Goal: Task Accomplishment & Management: Manage account settings

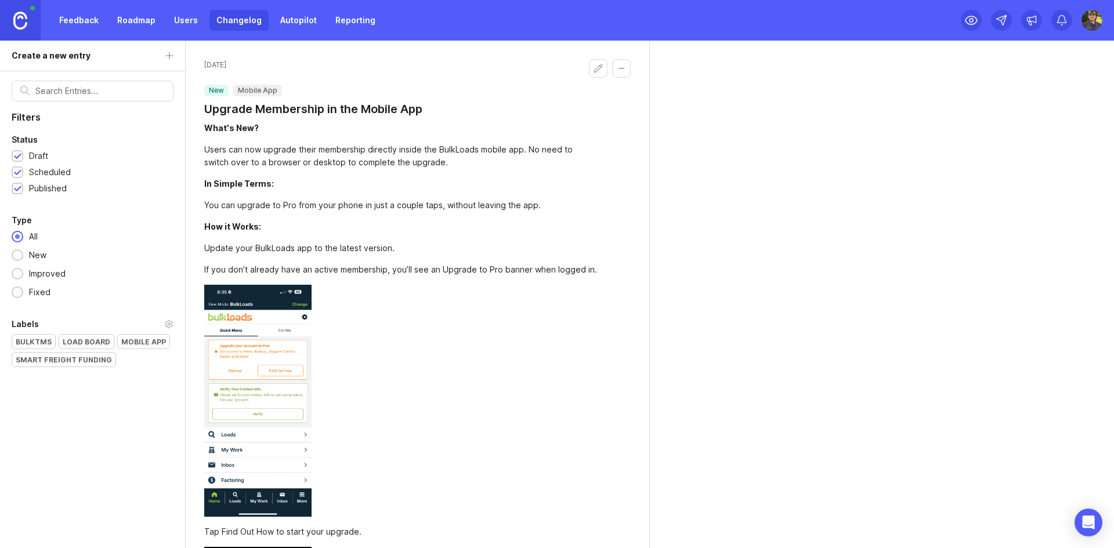
click at [0, 24] on link at bounding box center [20, 20] width 41 height 41
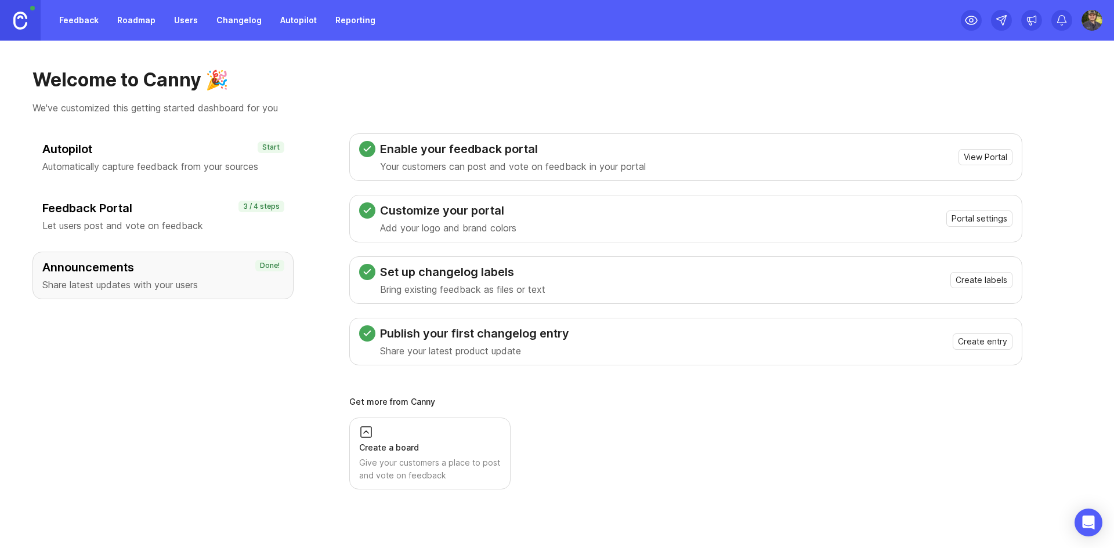
click at [1084, 23] on img at bounding box center [1091, 20] width 21 height 21
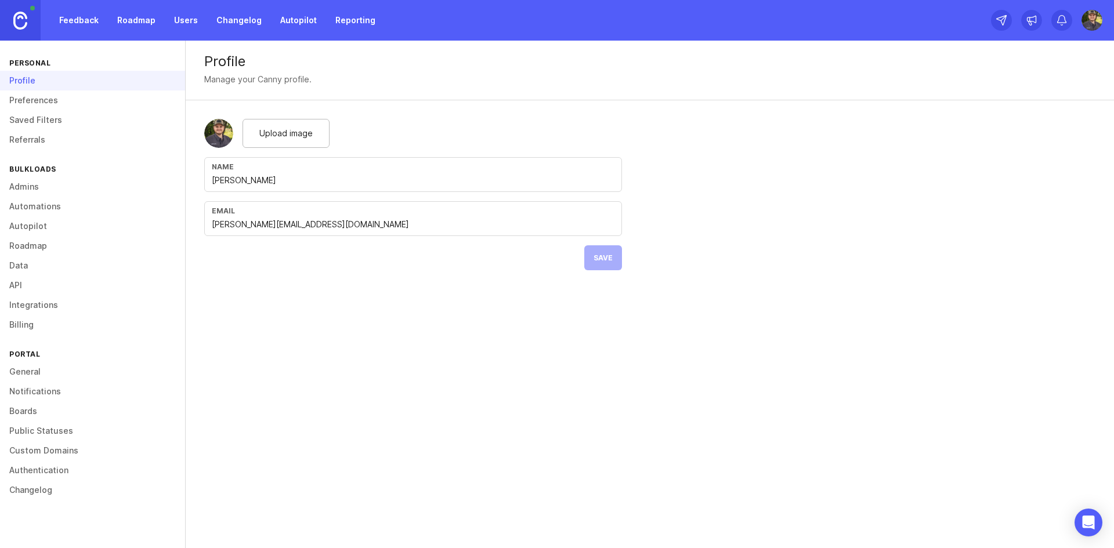
click at [16, 371] on link "General" at bounding box center [92, 372] width 185 height 20
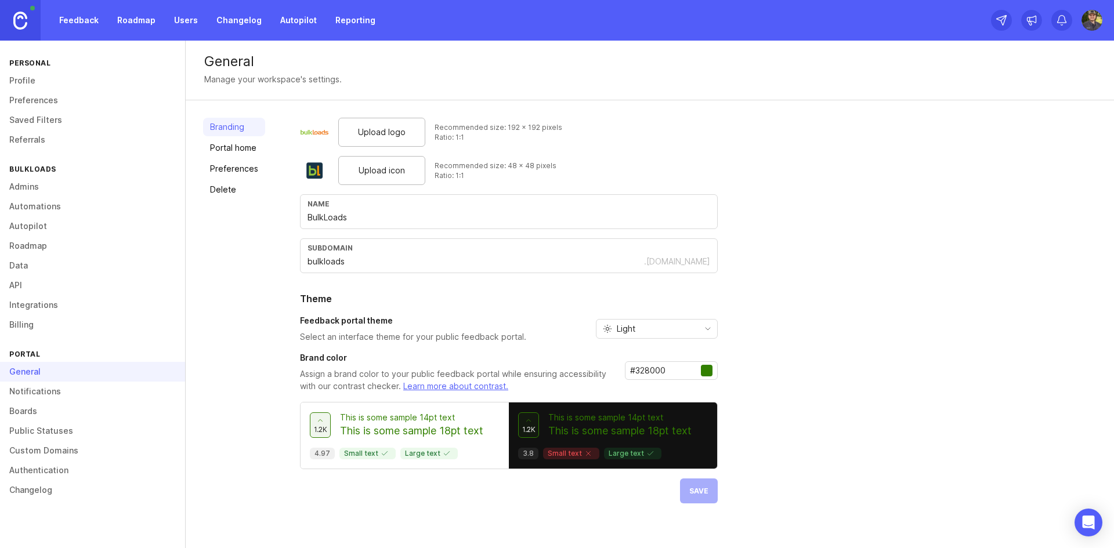
click at [37, 447] on link "Custom Domains" at bounding box center [92, 451] width 185 height 20
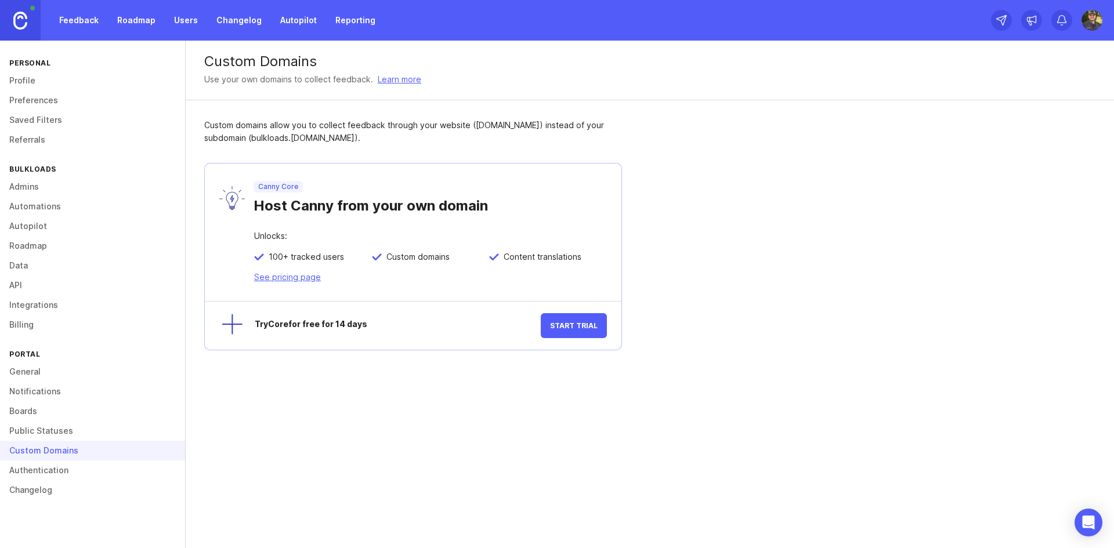
click at [564, 327] on span "Start Trial" at bounding box center [574, 325] width 48 height 9
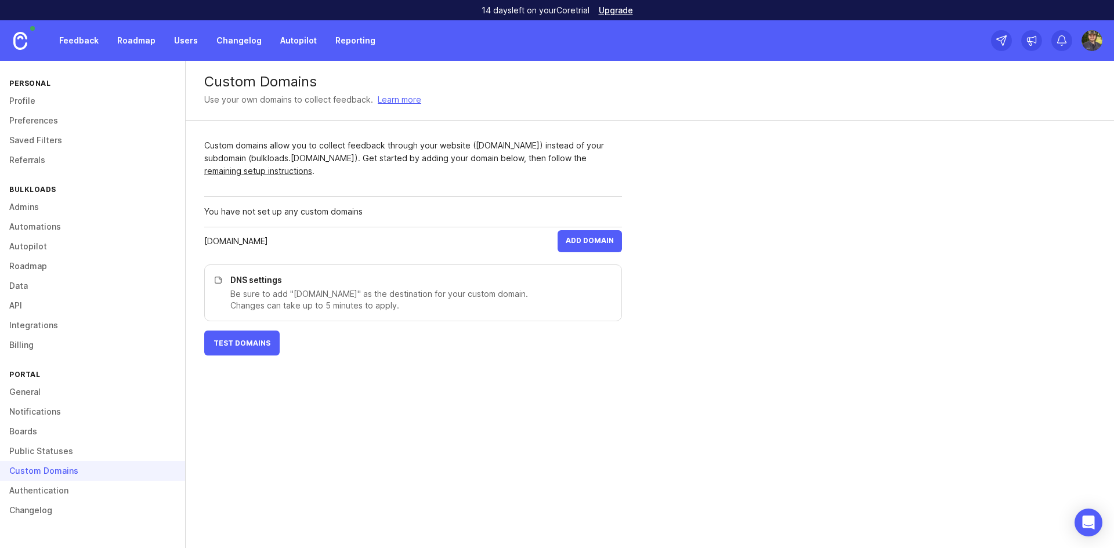
type input "[DOMAIN_NAME]"
click at [600, 242] on span "Add Domain" at bounding box center [590, 241] width 48 height 10
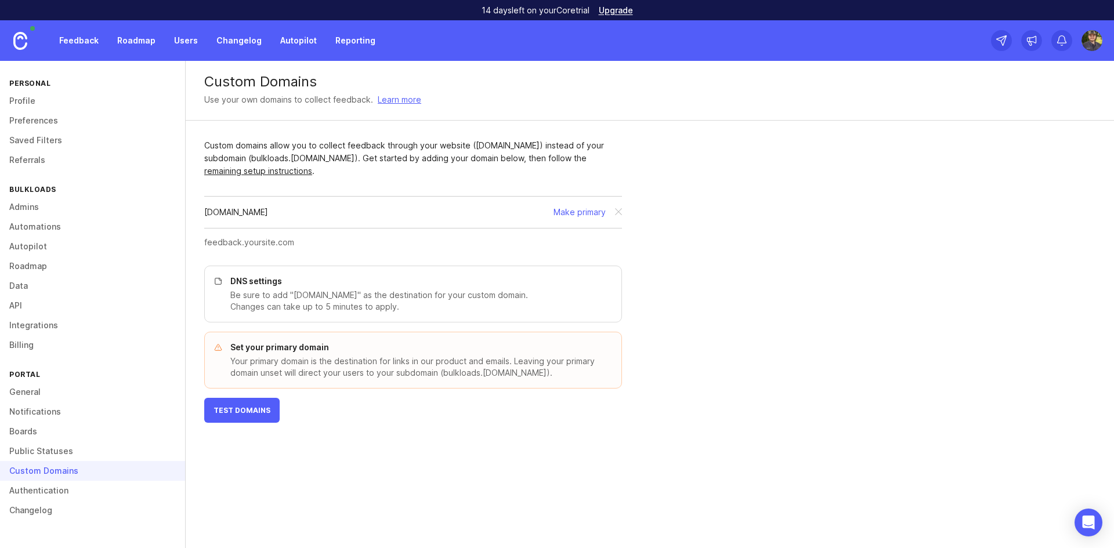
click at [563, 208] on button "Make primary" at bounding box center [579, 212] width 52 height 13
click at [373, 283] on p "DNS settings" at bounding box center [418, 282] width 377 height 12
click at [30, 39] on link at bounding box center [20, 40] width 41 height 41
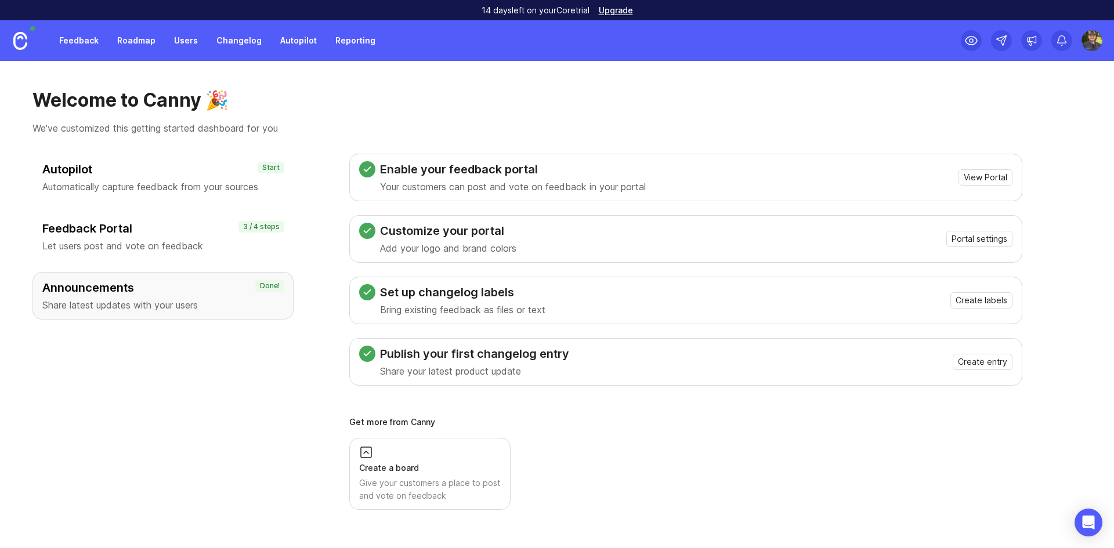
click at [168, 237] on div "Feedback Portal Let users post and vote on feedback" at bounding box center [162, 236] width 241 height 32
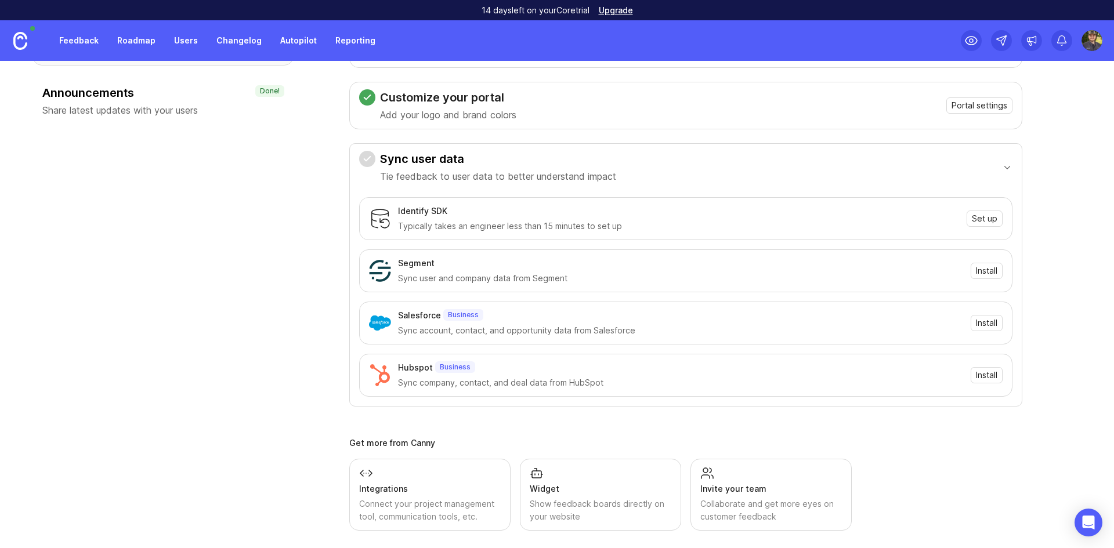
scroll to position [205, 0]
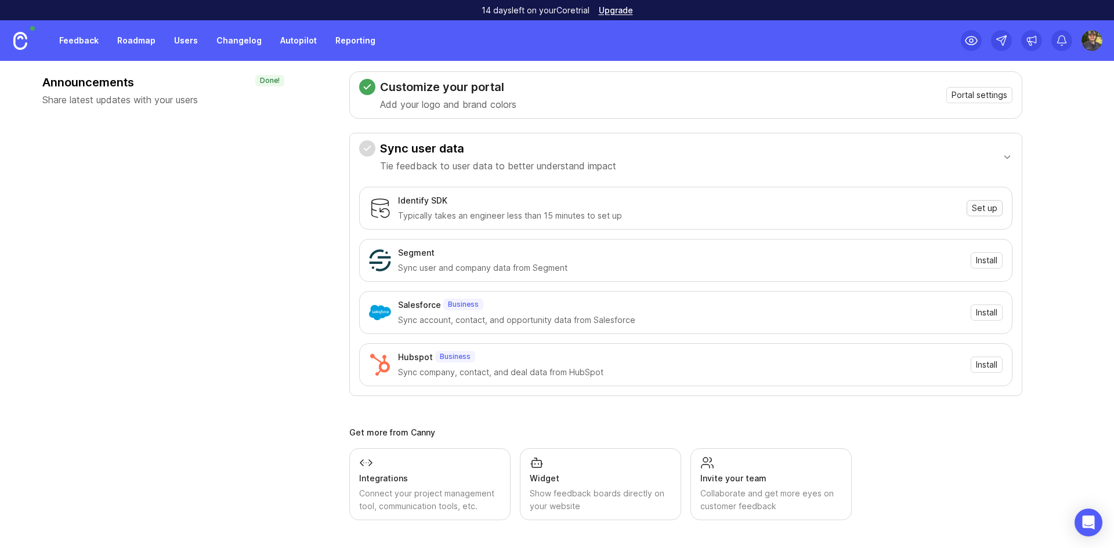
click at [981, 204] on span "Set up" at bounding box center [985, 208] width 26 height 12
click at [767, 66] on div "Enable your feedback portal Your customers can post and vote on feedback in you…" at bounding box center [685, 172] width 673 height 448
click at [1081, 185] on div "Welcome to Canny 🎉 We've customized this getting started dashboard for you Auto…" at bounding box center [557, 304] width 1114 height 487
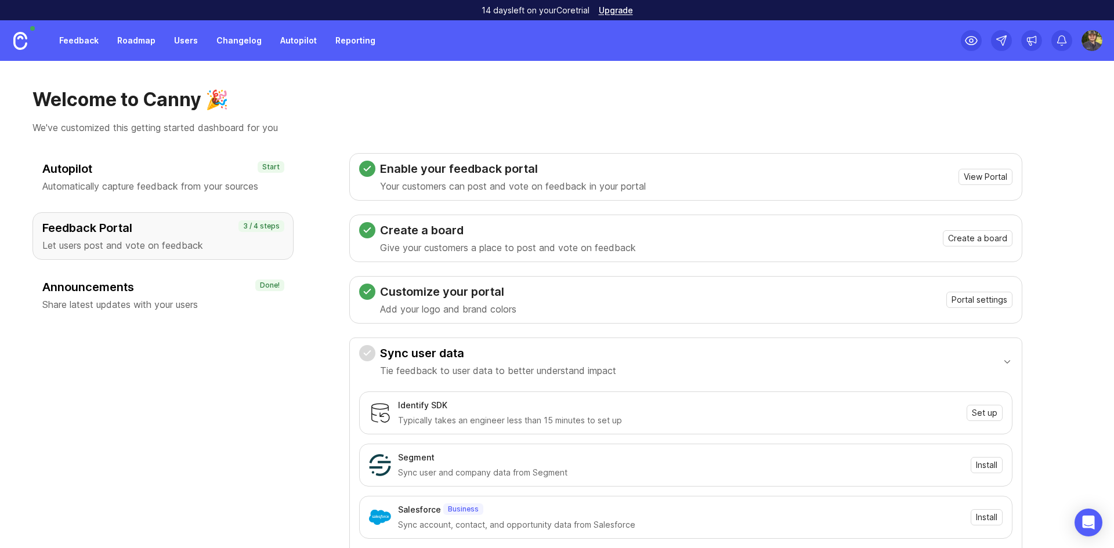
scroll to position [0, 0]
click at [1096, 39] on img at bounding box center [1091, 40] width 21 height 21
click at [842, 103] on h1 "Welcome to Canny 🎉" at bounding box center [556, 100] width 1049 height 23
click at [982, 303] on span "Portal settings" at bounding box center [979, 301] width 56 height 12
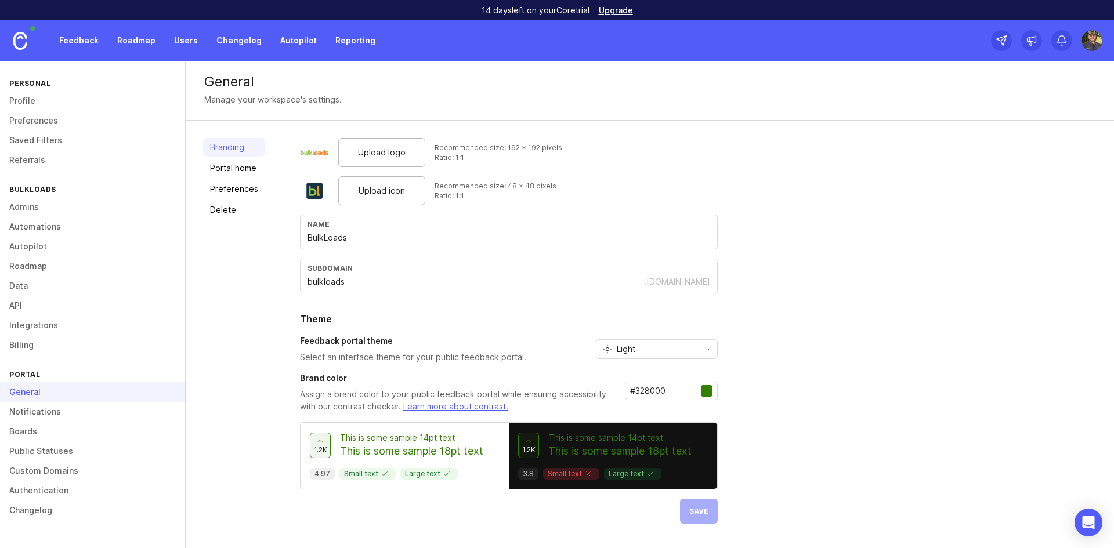
click at [68, 462] on link "Custom Domains" at bounding box center [92, 471] width 185 height 20
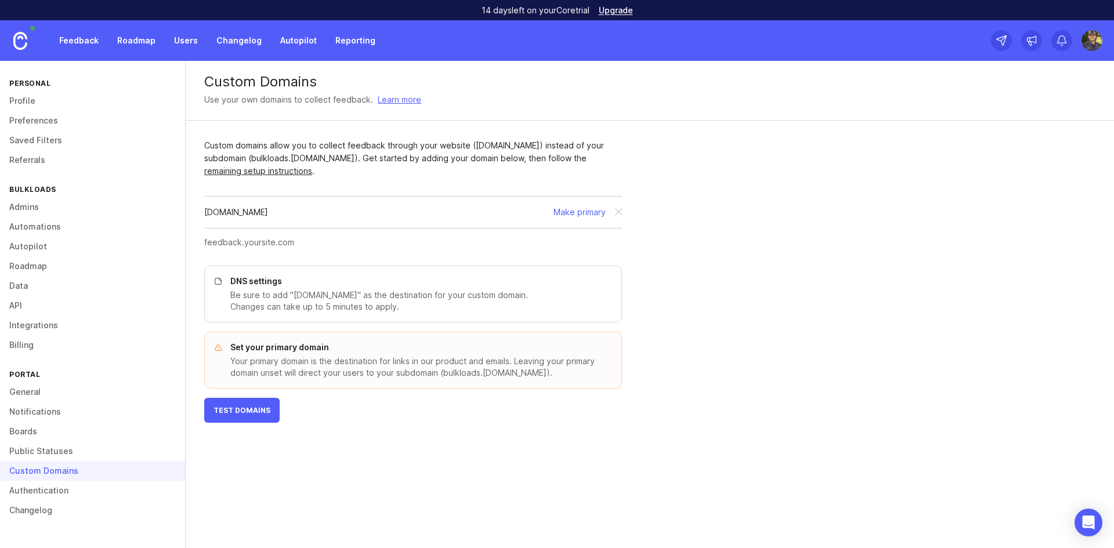
click at [378, 306] on p "Be sure to add "[DOMAIN_NAME]" as the destination for your custom domain. Chang…" at bounding box center [418, 300] width 377 height 23
click at [250, 281] on p "DNS settings" at bounding box center [418, 282] width 377 height 12
click at [312, 166] on link "remaining setup instructions" at bounding box center [258, 171] width 108 height 10
